Goal: Communication & Community: Answer question/provide support

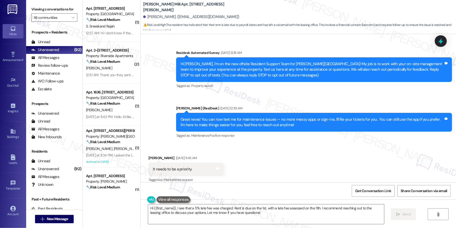
scroll to position [7881, 0]
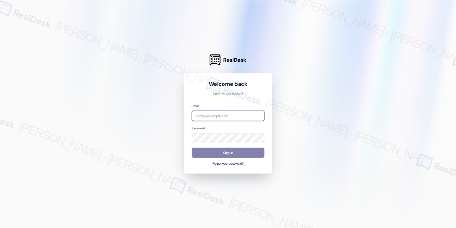
click at [254, 114] on input "email" at bounding box center [228, 116] width 73 height 10
click at [218, 115] on input "email" at bounding box center [228, 116] width 73 height 10
click at [227, 116] on input "asse" at bounding box center [228, 116] width 73 height 10
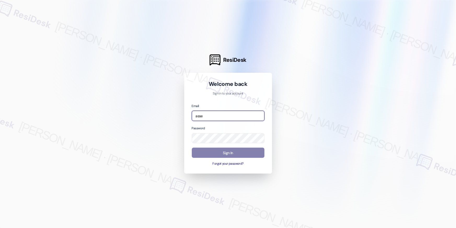
click at [227, 116] on input "asse" at bounding box center [228, 116] width 73 height 10
paste input "utomated-surveys-elme-resen.eight@elme.com"
type input "automated-surveys-elme-resen.eight@elme.com"
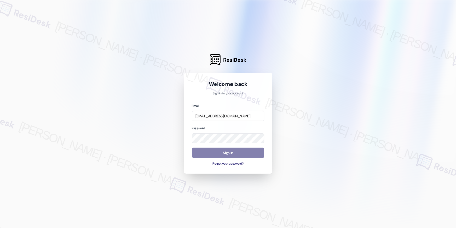
scroll to position [0, 0]
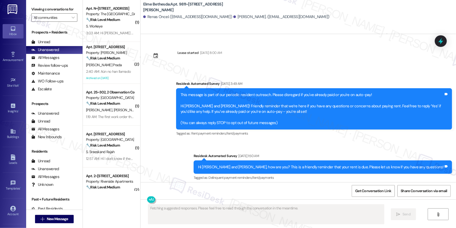
scroll to position [6958, 0]
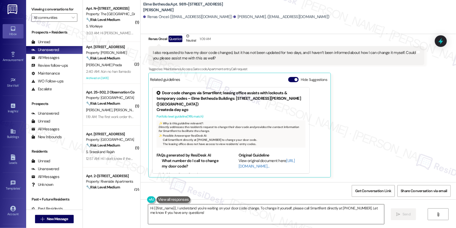
click at [213, 212] on textarea "Hi {{first_name}}, I understand you're waiting on your door code change. To cha…" at bounding box center [266, 214] width 236 height 20
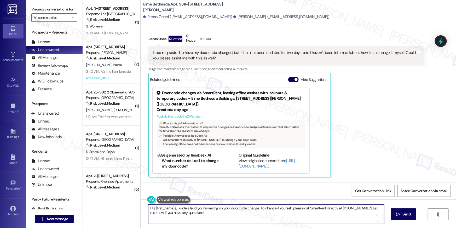
click at [173, 208] on textarea "Hi {{first_name}}, I understand you're waiting on your door code change. To cha…" at bounding box center [266, 214] width 236 height 20
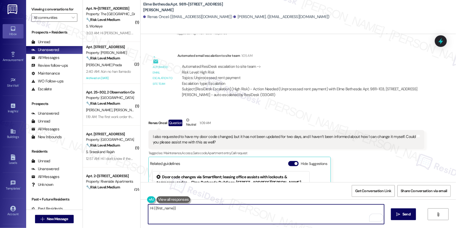
scroll to position [6873, 0]
click at [194, 205] on textarea "Hi {{first_name}}" at bounding box center [266, 214] width 236 height 20
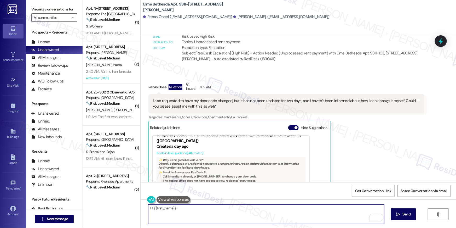
scroll to position [18, 0]
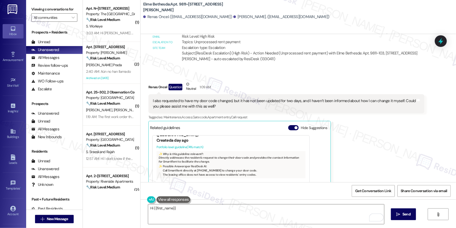
click at [192, 199] on div "Get Conversation Link Share Conversation via email" at bounding box center [299, 190] width 316 height 17
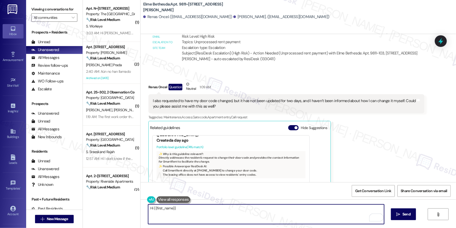
drag, startPoint x: 187, startPoint y: 210, endPoint x: 151, endPoint y: 208, distance: 36.4
click at [151, 208] on textarea "Hi {{first_name}}" at bounding box center [266, 214] width 236 height 20
paste textarea "I just got an update from the site team-- your ledger shows a payment pending a…"
type textarea "Hi Renas, I just got an update from the site team-- your ledger shows a payment…"
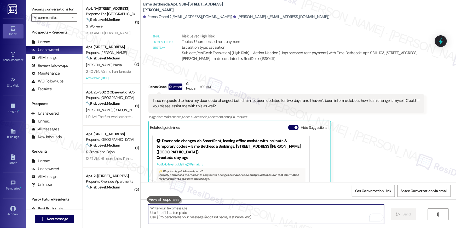
scroll to position [3, 0]
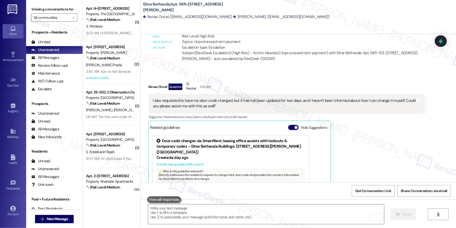
drag, startPoint x: 157, startPoint y: 166, endPoint x: 169, endPoint y: 171, distance: 12.8
click at [169, 203] on ul "What number do I call to change my door code? Call SmartRent directly at 844-48…" at bounding box center [190, 218] width 67 height 31
click at [162, 203] on li "What number do I call to change my door code?" at bounding box center [193, 208] width 62 height 11
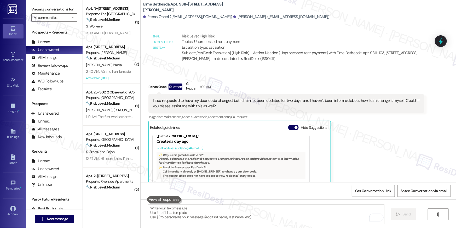
scroll to position [23, 0]
drag, startPoint x: 159, startPoint y: 166, endPoint x: 185, endPoint y: 165, distance: 26.2
click at [185, 184] on div "FAQs generated by ResiDesk AI What number do I call to change my door code? Cal…" at bounding box center [190, 207] width 67 height 46
copy div "Call SmartRent directly at 844-489-1555 to change your door code. Can the leasi…"
click at [197, 209] on textarea "To enrich screen reader interactions, please activate Accessibility in Grammarl…" at bounding box center [266, 214] width 236 height 20
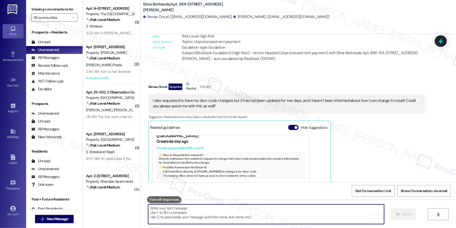
click at [197, 209] on textarea "To enrich screen reader interactions, please activate Accessibility in Grammarl…" at bounding box center [266, 214] width 236 height 20
paste textarea "I just got an update from the site team-- to change your door code, please call…"
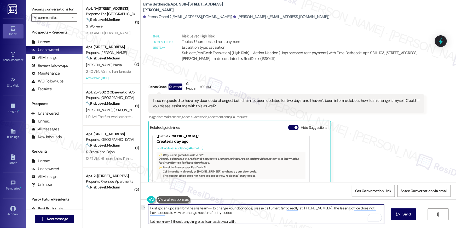
drag, startPoint x: 210, startPoint y: 207, endPoint x: 145, endPoint y: 208, distance: 65.1
click at [145, 208] on div "I just got an update from the site team-- to change your door code, please call…" at bounding box center [299, 218] width 316 height 39
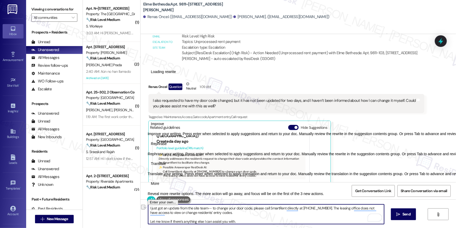
type textarea "To change your door code, please call SmartRent directly at 844-489-1555. The l…"
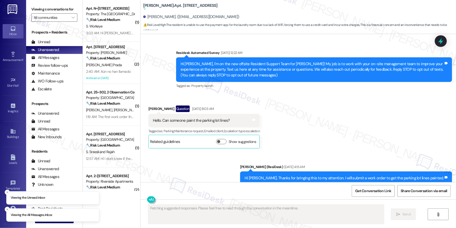
scroll to position [6754, 0]
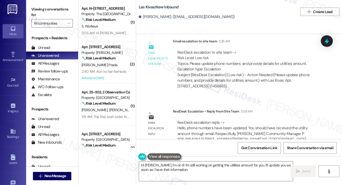
scroll to position [392, 0]
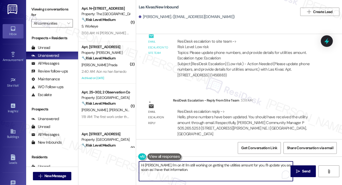
drag, startPoint x: 180, startPoint y: 171, endPoint x: 140, endPoint y: 164, distance: 41.1
click at [140, 164] on textarea "Hi Allen, I'm on it! I'm still working on getting the utilities amount for you.…" at bounding box center [216, 171] width 154 height 20
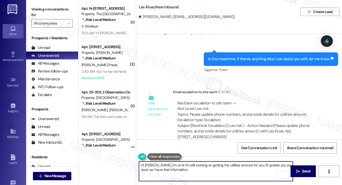
scroll to position [298, 0]
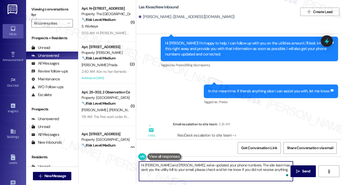
type textarea "Hi Allen and Kim, we've updated your phone numbers. The site team has sent you …"
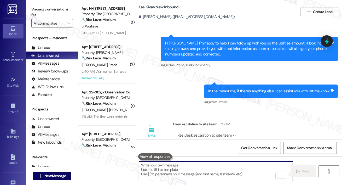
click at [190, 172] on textarea "To enrich screen reader interactions, please activate Accessibility in Grammarl…" at bounding box center [216, 171] width 154 height 20
paste textarea "Hi Allen and Kim, we’ve updated your phone numbers. The site team has also sent…"
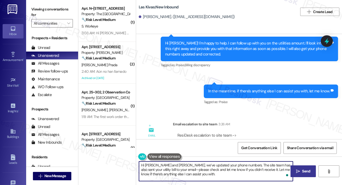
type textarea "Hi Allen and Kim, we’ve updated your phone numbers. The site team has also sent…"
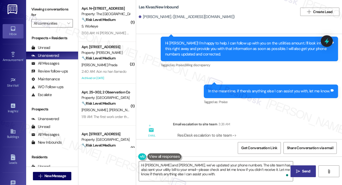
click at [301, 172] on span " Send" at bounding box center [303, 170] width 16 height 5
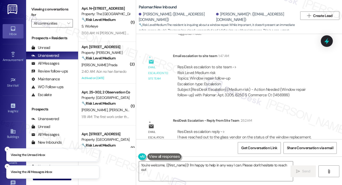
scroll to position [489, 0]
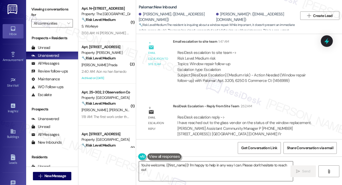
click at [230, 171] on textarea "You're welcome, {{first_name}}! I'm happy to help in any way I can. Please don'…" at bounding box center [216, 171] width 154 height 20
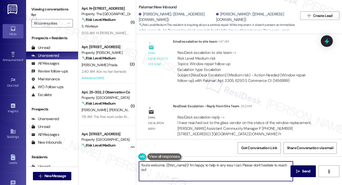
click at [230, 171] on textarea "You're welcome, {{first_name}}! I'm happy to help in any way I can. Please don'…" at bounding box center [216, 171] width 154 height 20
paste textarea "I just got an update from the site team-- I’ve reached out to the glass vendor …"
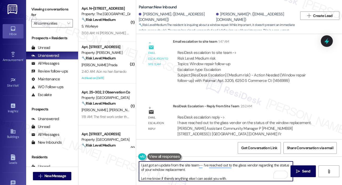
click at [139, 165] on div "I just got an update from the site team-- I’ve reached out to the glass vendor …" at bounding box center [216, 171] width 155 height 20
click at [140, 165] on textarea "I just got an update from the site team-- I’ve reached out to the glass vendor …" at bounding box center [216, 171] width 154 height 20
click at [219, 167] on textarea "Hi Taylor, I just got an update from the site team-- I’ve reached out to the gl…" at bounding box center [216, 171] width 154 height 20
click at [229, 171] on textarea "Hi Taylor, I just got an update from the site team-- they have reached out to t…" at bounding box center [216, 171] width 154 height 20
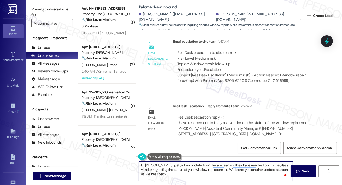
type textarea "Hi Taylor, I just got an update from the site team-- they have reached out to t…"
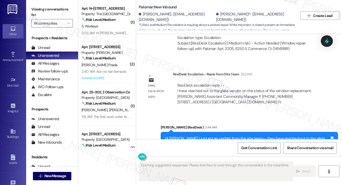
scroll to position [556, 0]
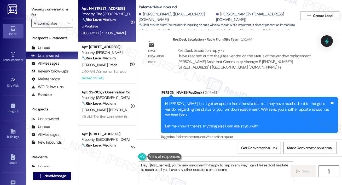
type textarea "Hey {{first_name}}, you're very welcome! I'm happy to help in any way I can. Pl…"
